Goal: Information Seeking & Learning: Learn about a topic

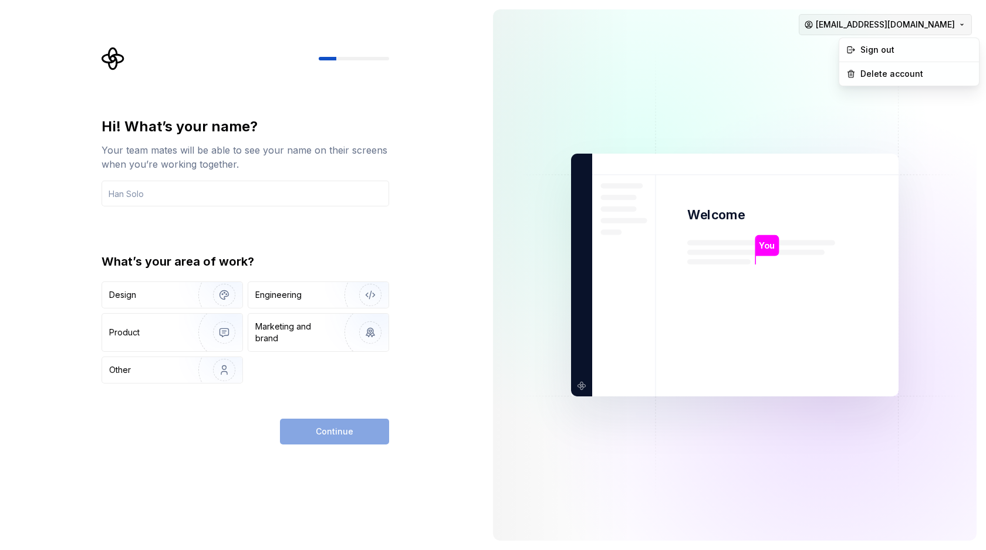
click at [952, 21] on html "Hi! What’s your name? Your team mates will be able to see your name on their sc…" at bounding box center [493, 275] width 986 height 550
click at [879, 72] on div "Delete account" at bounding box center [915, 74] width 111 height 12
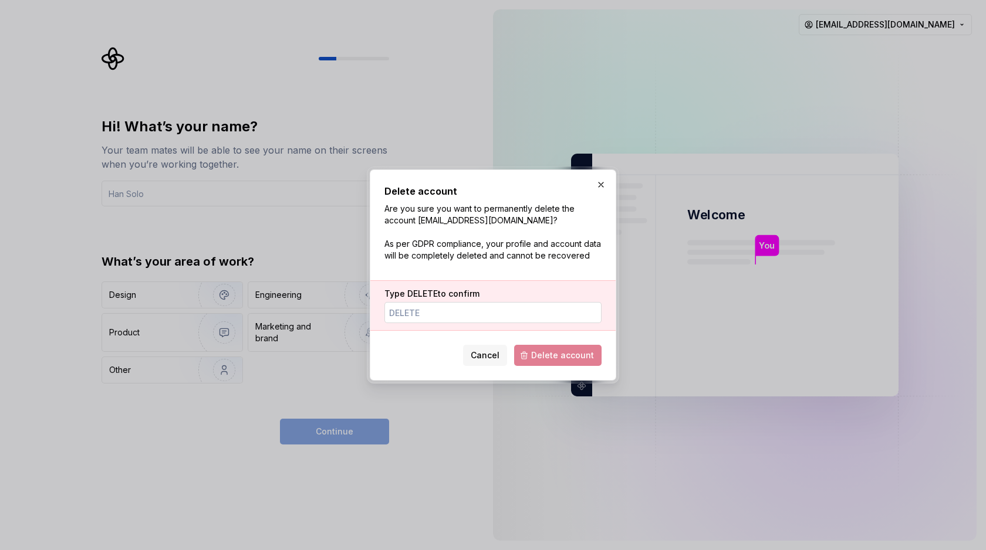
click at [505, 316] on input "Type DELETE to confirm" at bounding box center [492, 312] width 217 height 21
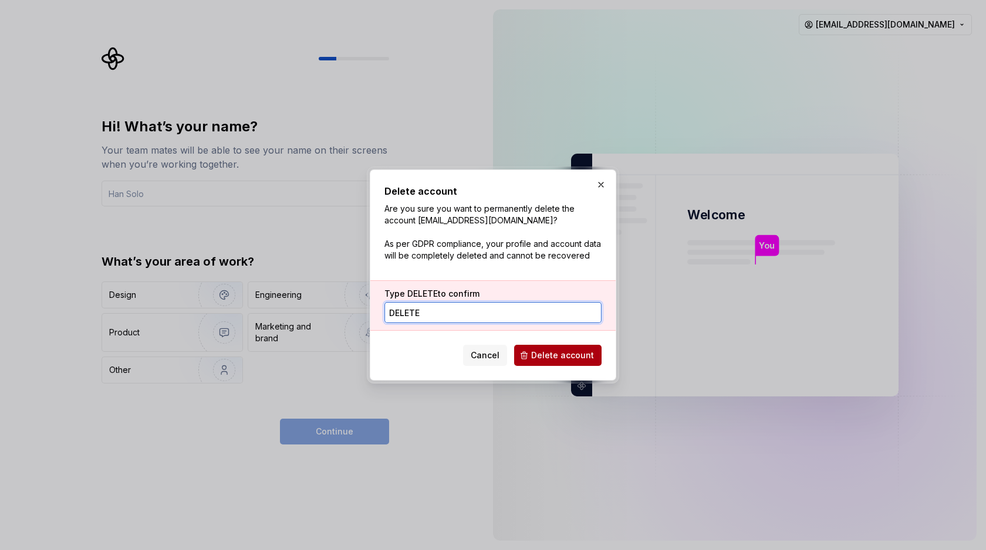
type input "DELETE"
click at [543, 353] on span "Delete account" at bounding box center [562, 356] width 63 height 12
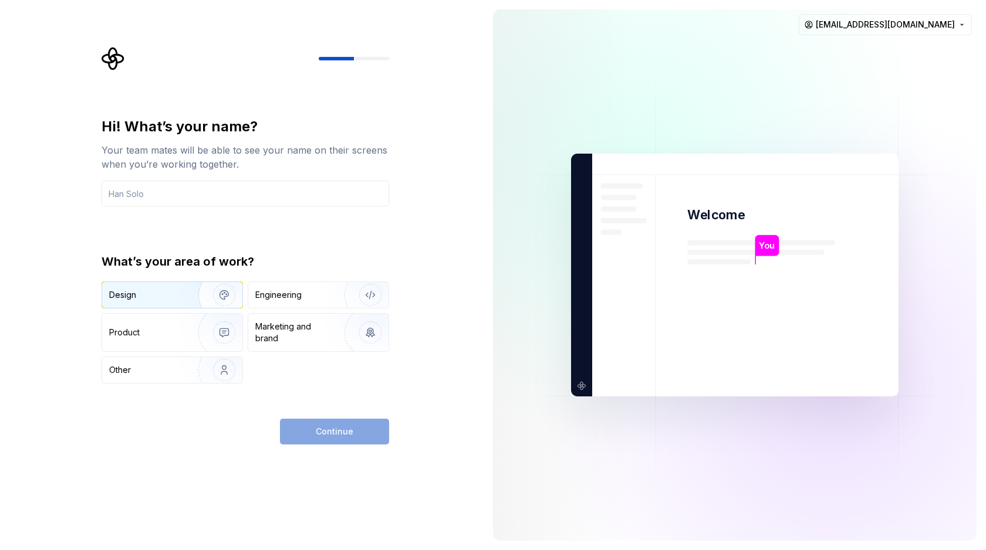
click at [172, 294] on div "Design" at bounding box center [146, 295] width 74 height 12
click at [219, 197] on input "text" at bounding box center [244, 194] width 287 height 26
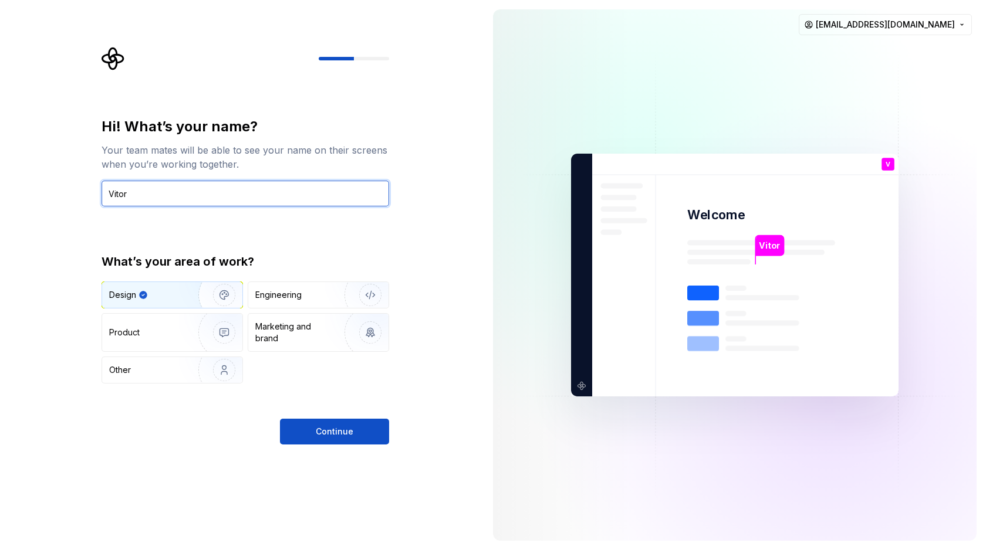
type input "Vitor"
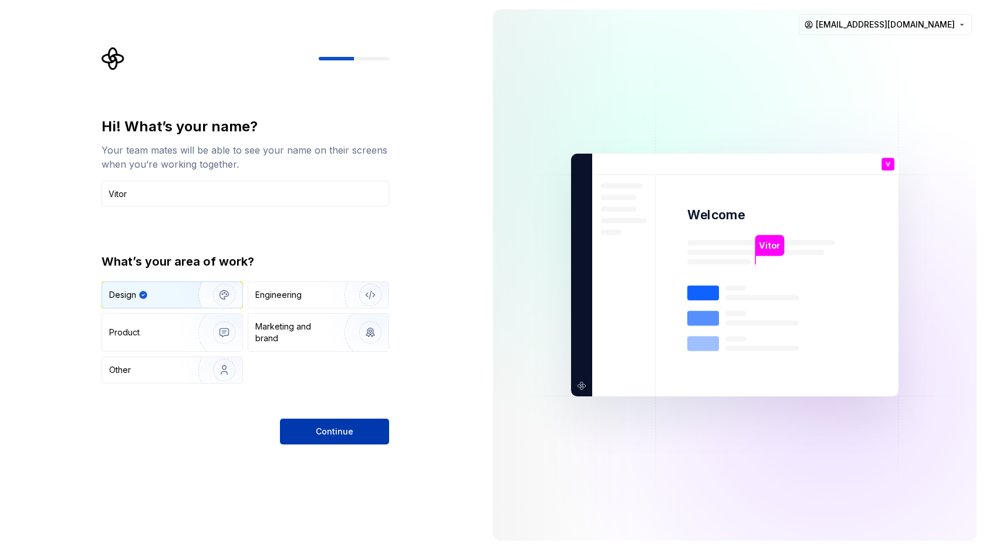
click at [333, 429] on span "Continue" at bounding box center [335, 432] width 38 height 12
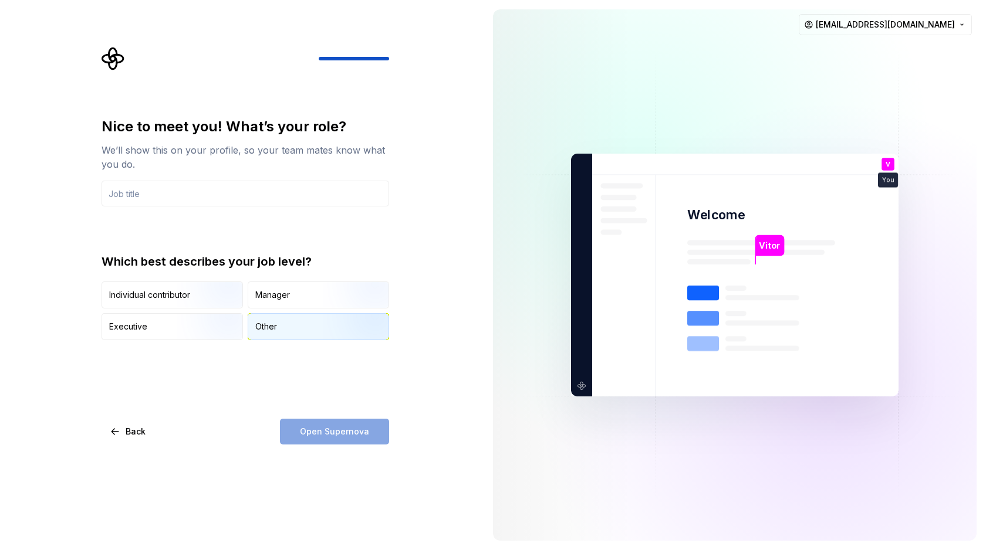
click at [303, 327] on div "Other" at bounding box center [318, 327] width 140 height 26
click at [226, 205] on input "text" at bounding box center [244, 194] width 287 height 26
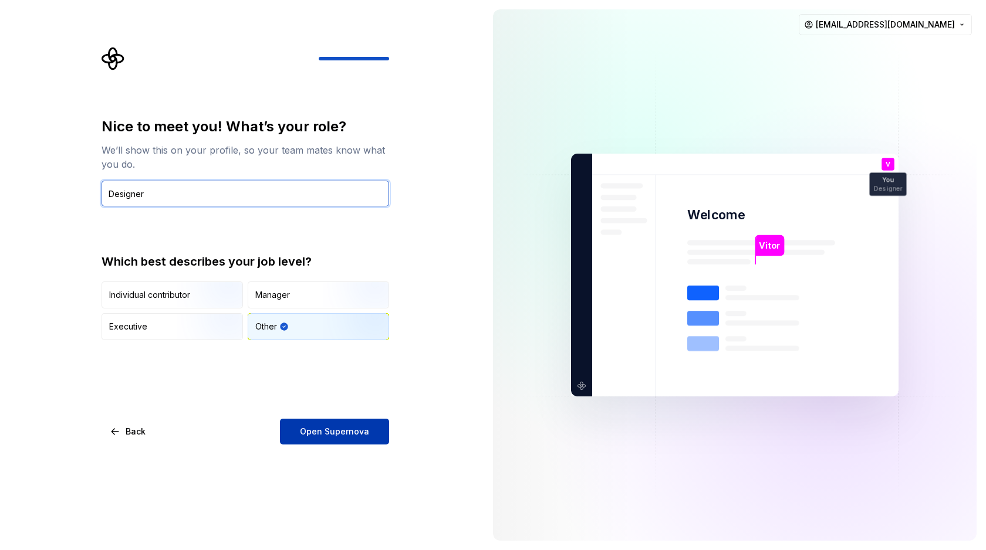
type input "Designer"
click at [308, 425] on button "Open Supernova" at bounding box center [334, 432] width 109 height 26
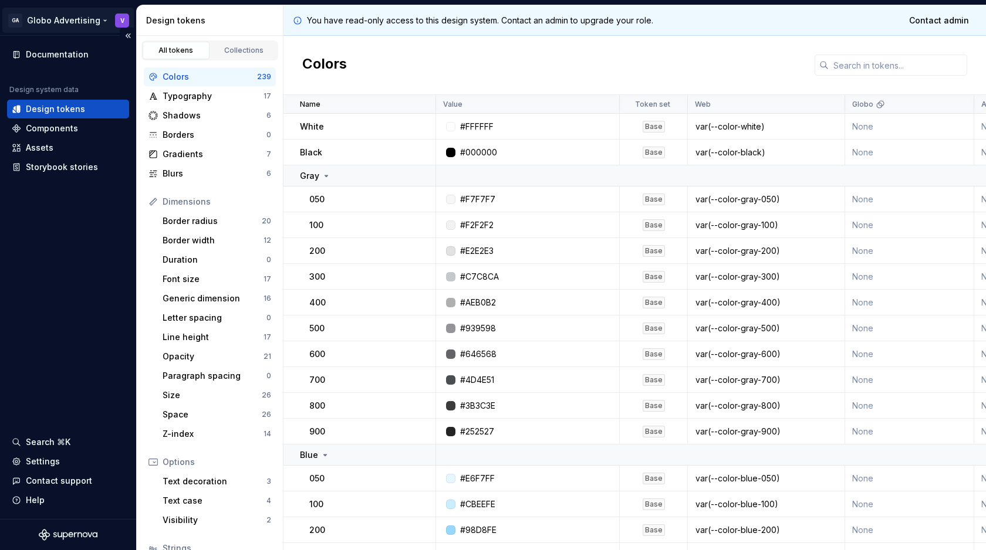
click at [78, 23] on html "GA Globo Advertising V Documentation Design system data Design tokens Component…" at bounding box center [493, 275] width 986 height 550
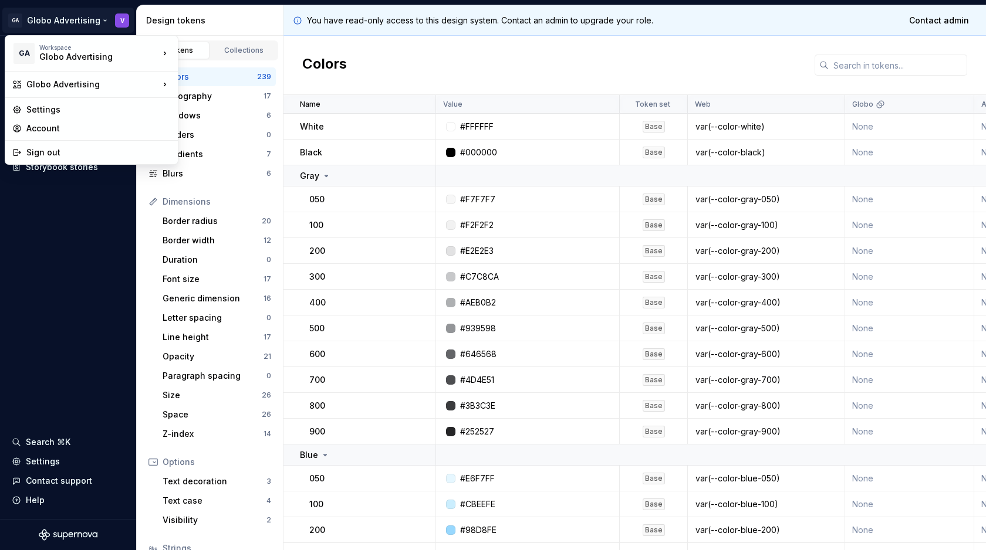
click at [77, 22] on html "GA Globo Advertising V Documentation Design system data Design tokens Component…" at bounding box center [493, 275] width 986 height 550
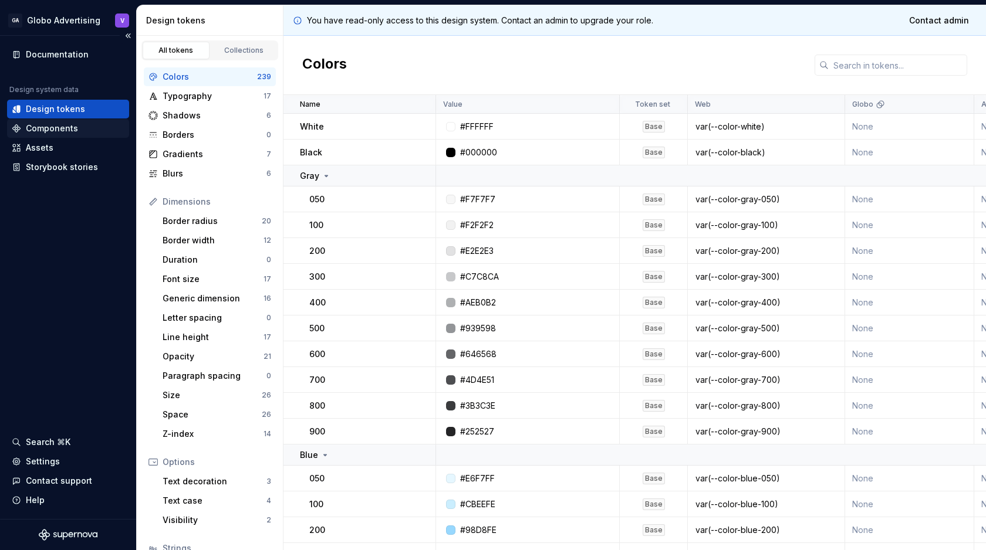
click at [56, 123] on div "Components" at bounding box center [52, 129] width 52 height 12
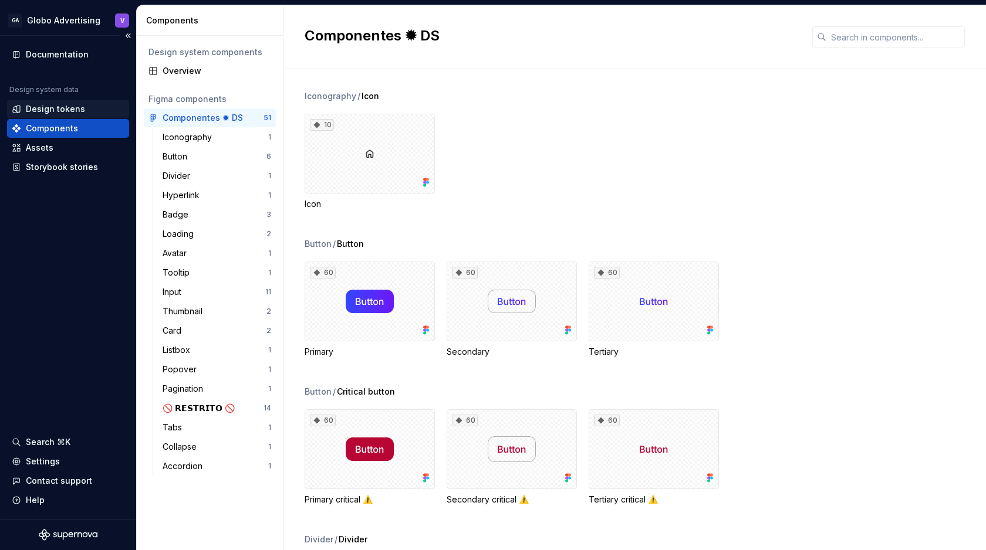
click at [62, 110] on div "Design tokens" at bounding box center [55, 109] width 59 height 12
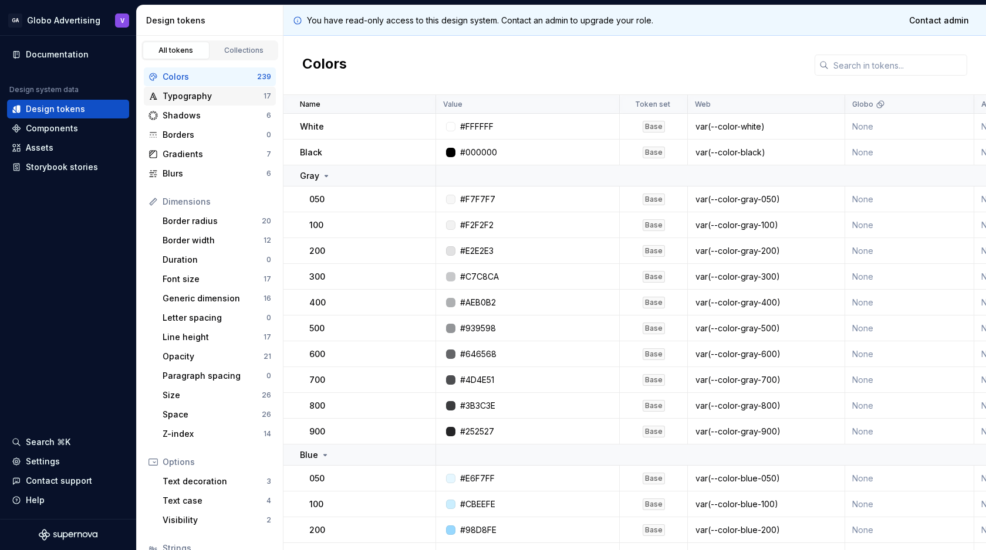
click at [222, 100] on div "Typography" at bounding box center [213, 96] width 101 height 12
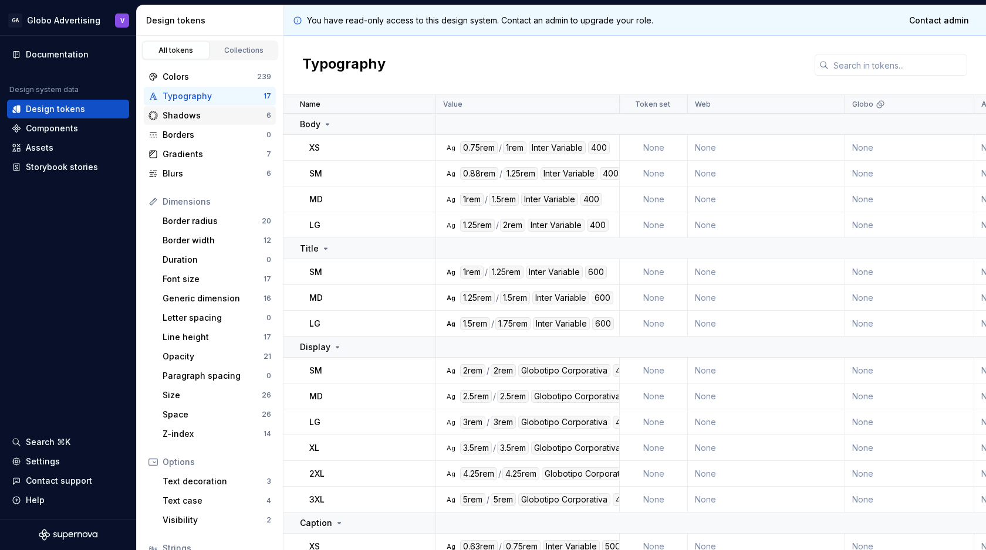
click at [214, 120] on div "Shadows" at bounding box center [215, 116] width 104 height 12
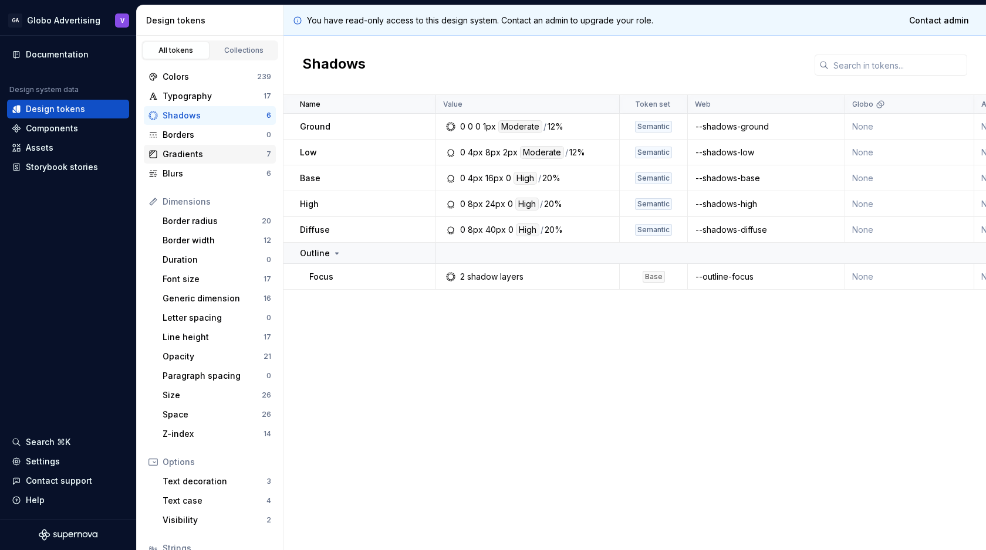
click at [208, 145] on div "Gradients 7" at bounding box center [210, 154] width 132 height 19
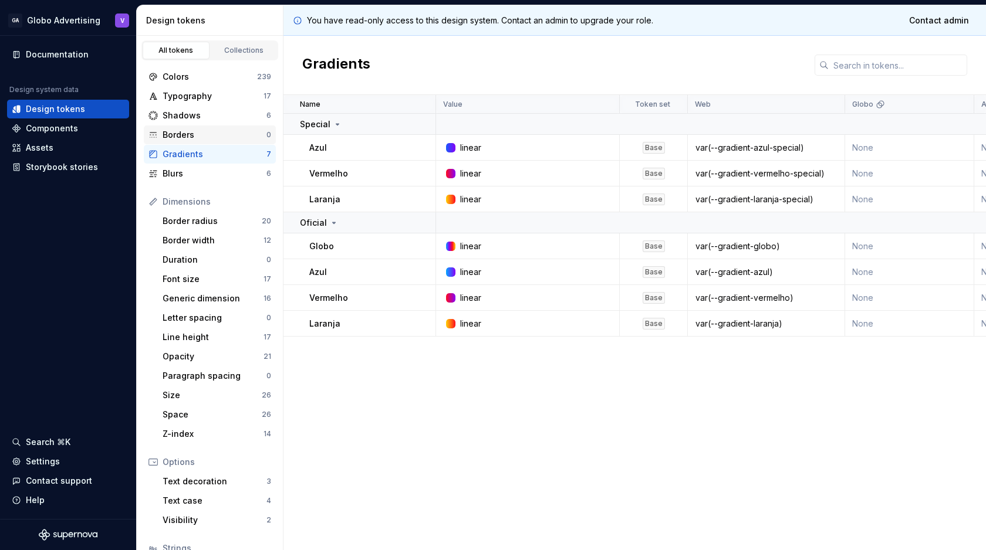
click at [201, 133] on div "Borders" at bounding box center [215, 135] width 104 height 12
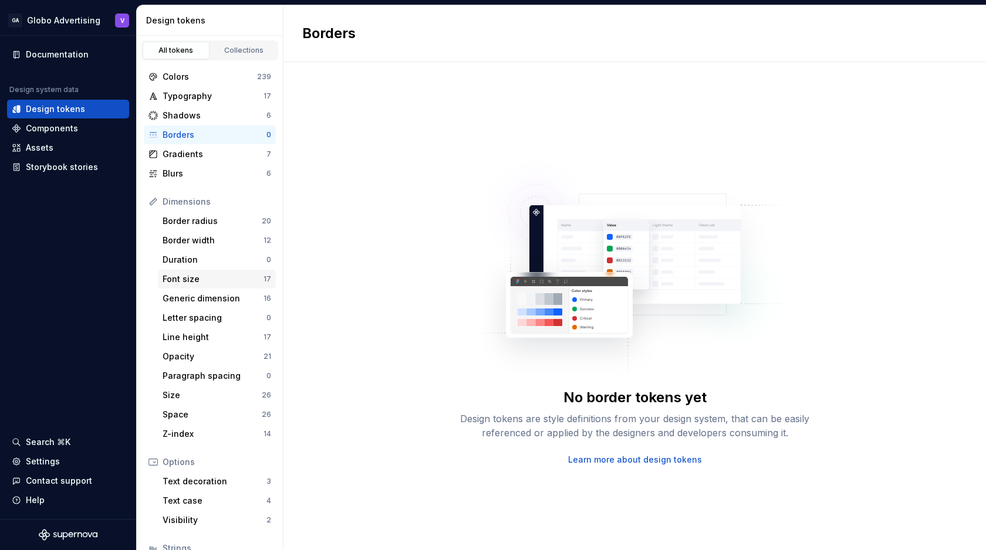
click at [198, 276] on div "Font size" at bounding box center [213, 279] width 101 height 12
